Goal: Transaction & Acquisition: Purchase product/service

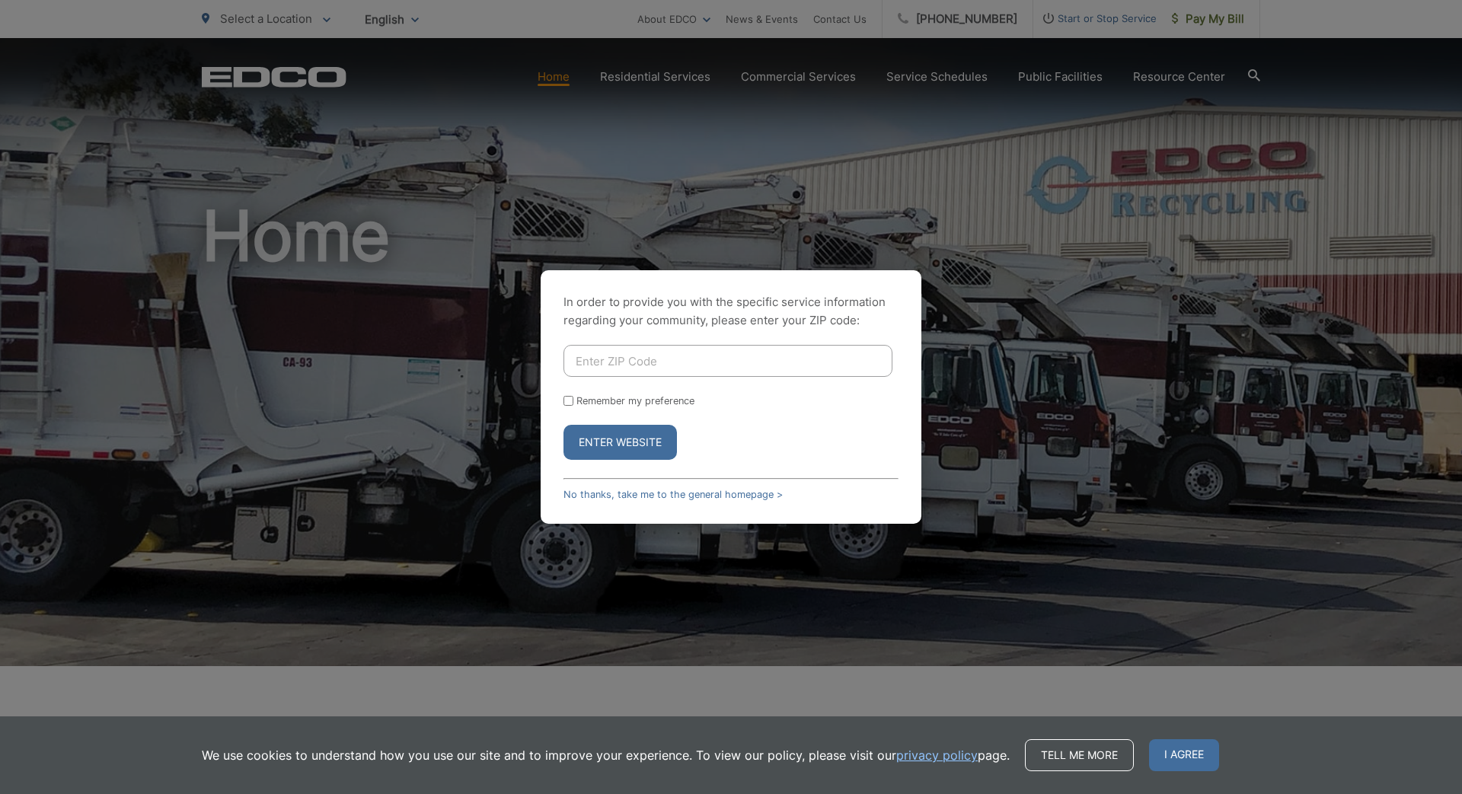
click at [619, 352] on input "Enter ZIP Code" at bounding box center [727, 361] width 329 height 32
type input "92024"
click at [566, 403] on input "Remember my preference" at bounding box center [568, 401] width 10 height 10
checkbox input "true"
click at [616, 445] on button "Enter Website" at bounding box center [619, 442] width 113 height 35
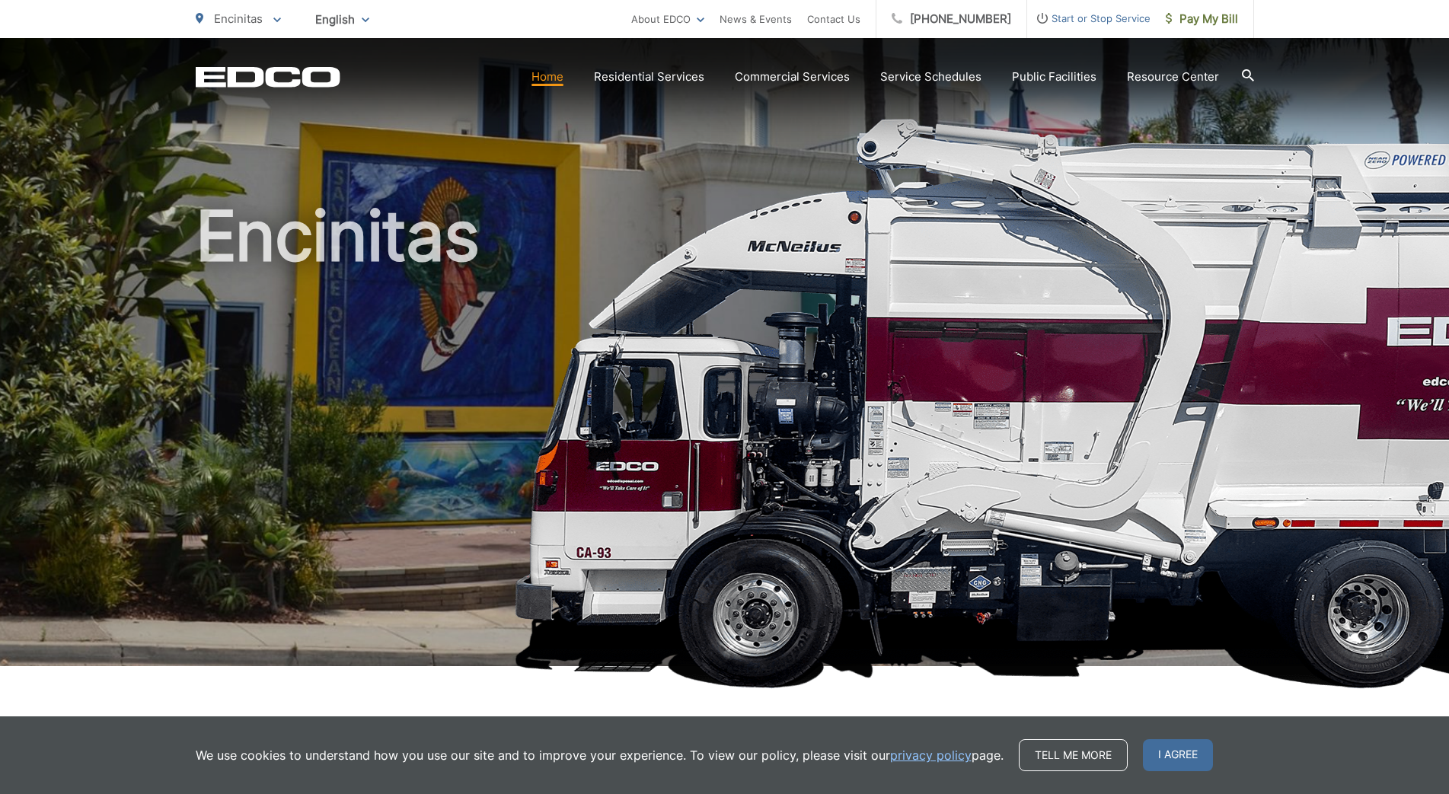
click at [1167, 750] on span "I agree" at bounding box center [1178, 755] width 70 height 32
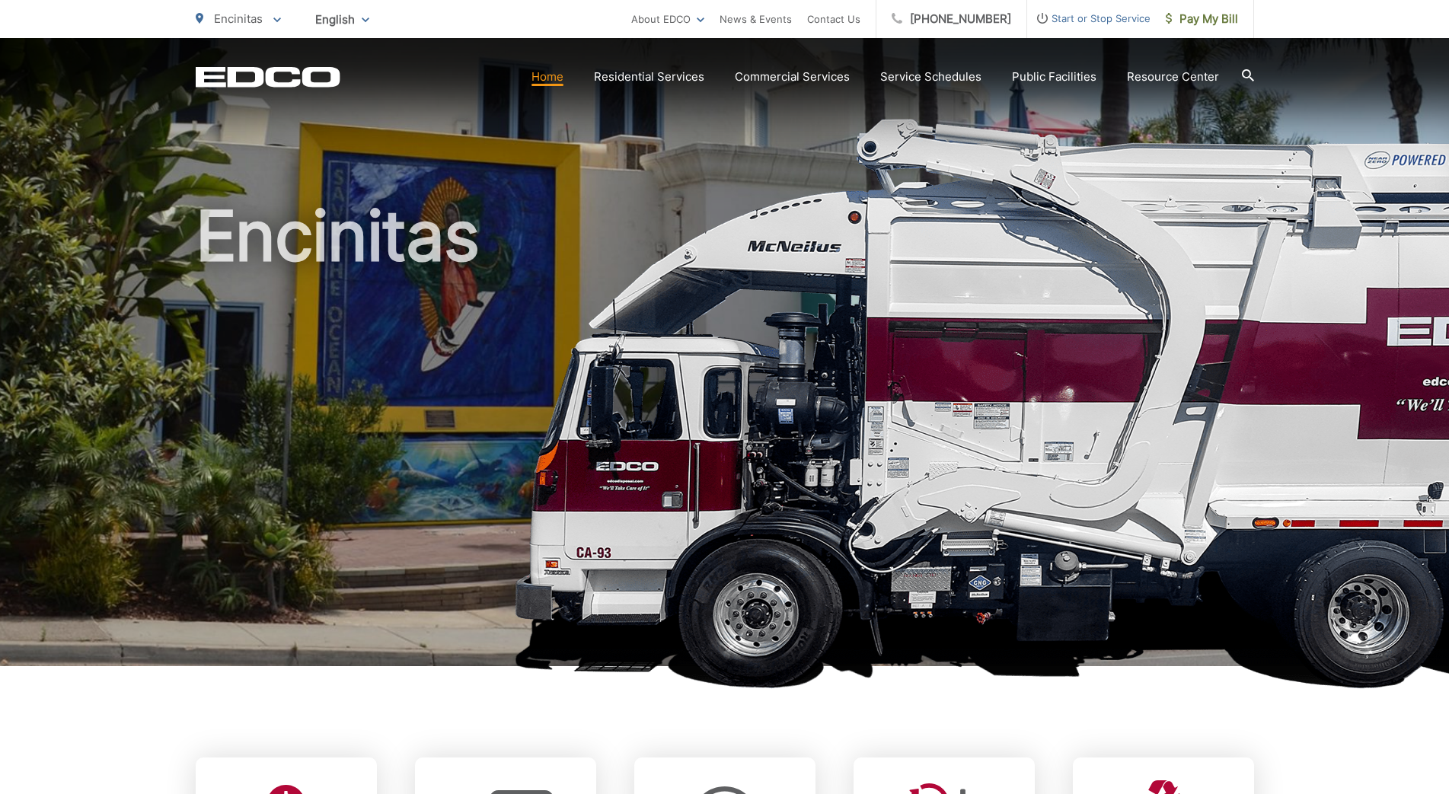
click at [556, 81] on link "Home" at bounding box center [547, 77] width 32 height 18
click at [1207, 18] on span "Pay My Bill" at bounding box center [1201, 19] width 72 height 18
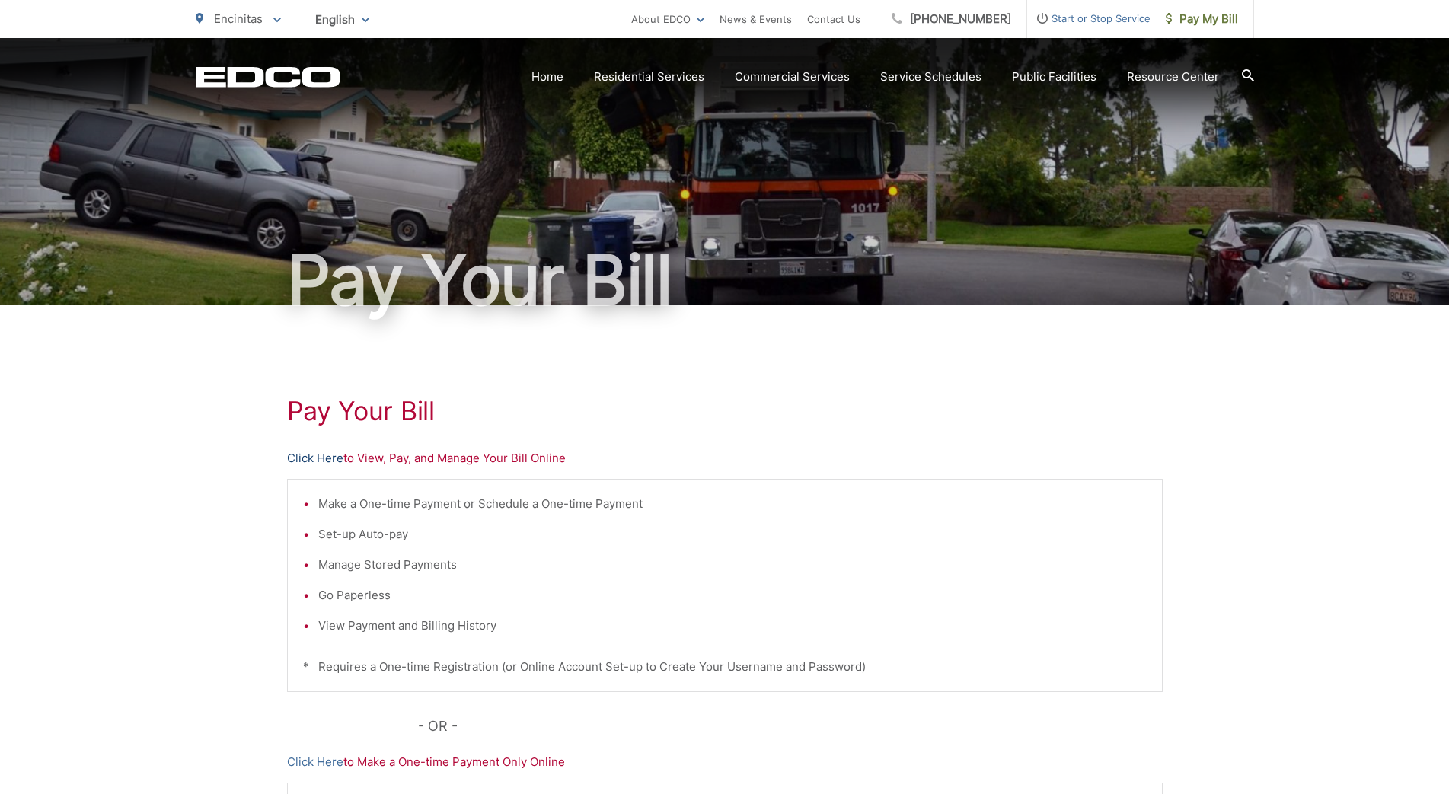
click at [317, 462] on link "Click Here" at bounding box center [315, 458] width 56 height 18
